Goal: Find contact information: Find contact information

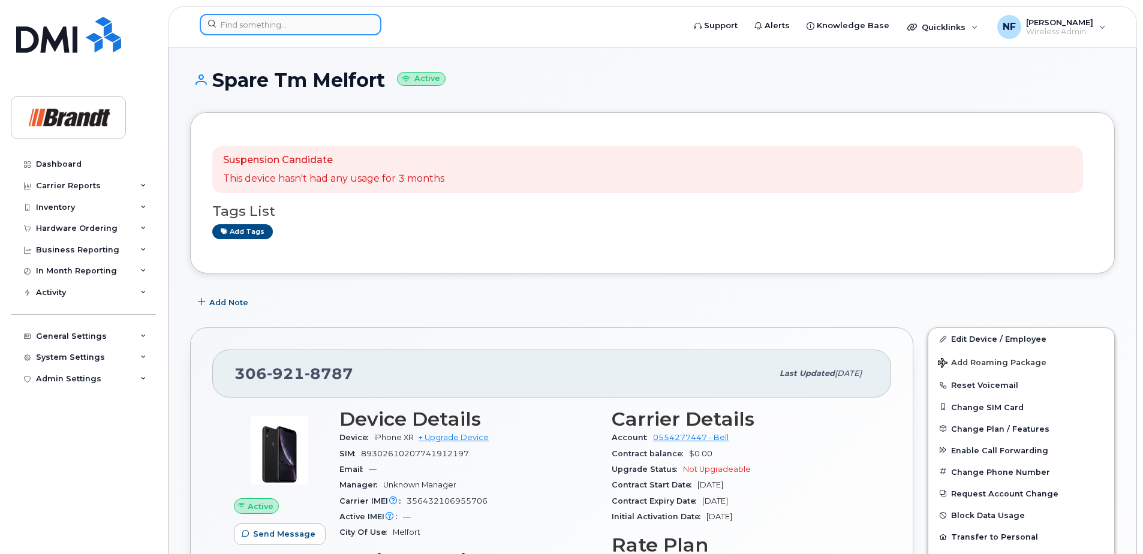
click at [256, 32] on input at bounding box center [291, 25] width 182 height 22
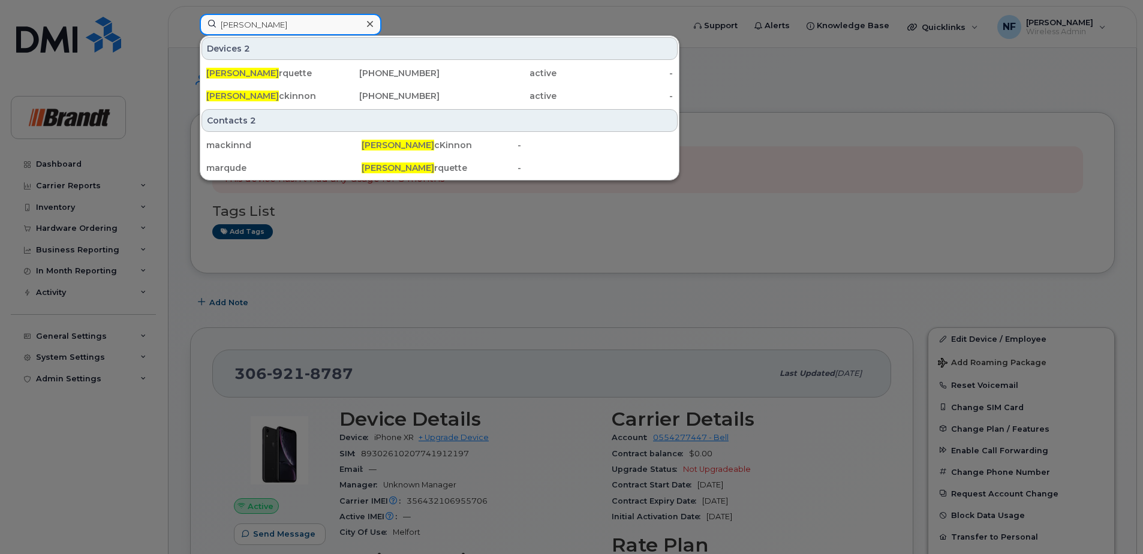
type input "[PERSON_NAME]"
drag, startPoint x: 289, startPoint y: 73, endPoint x: 402, endPoint y: 74, distance: 113.4
click at [289, 73] on div "[PERSON_NAME]" at bounding box center [264, 73] width 117 height 12
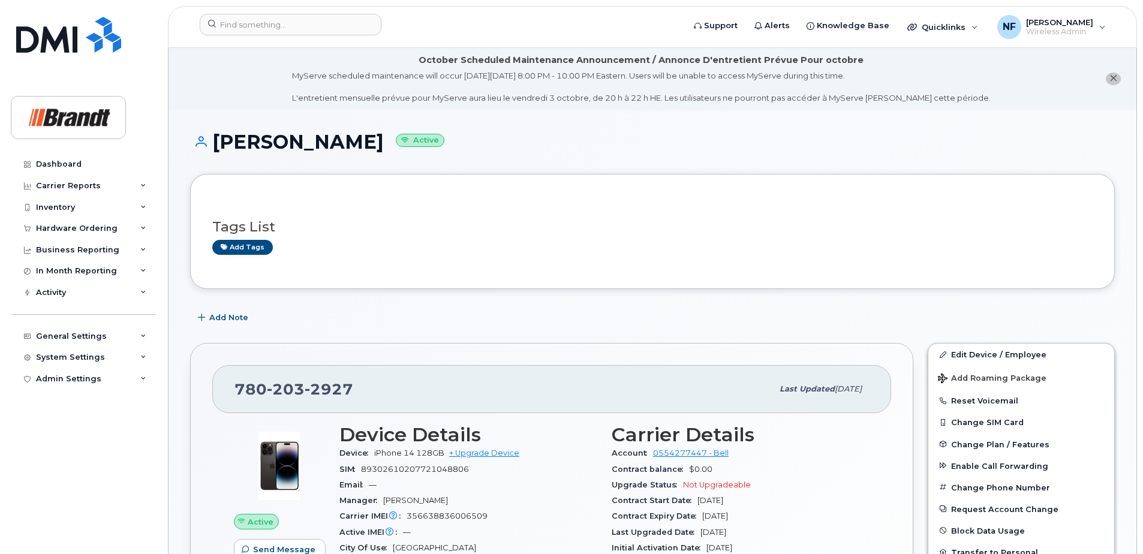
click at [329, 388] on span "2927" at bounding box center [329, 389] width 49 height 18
copy span "[PHONE_NUMBER]"
